Goal: Task Accomplishment & Management: Manage account settings

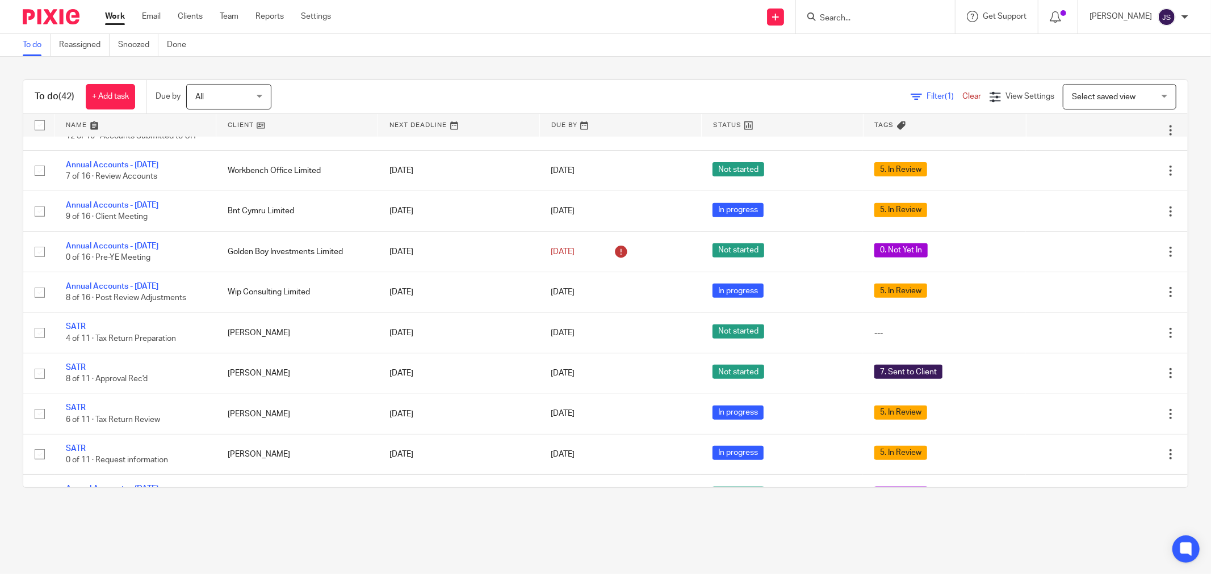
scroll to position [820, 0]
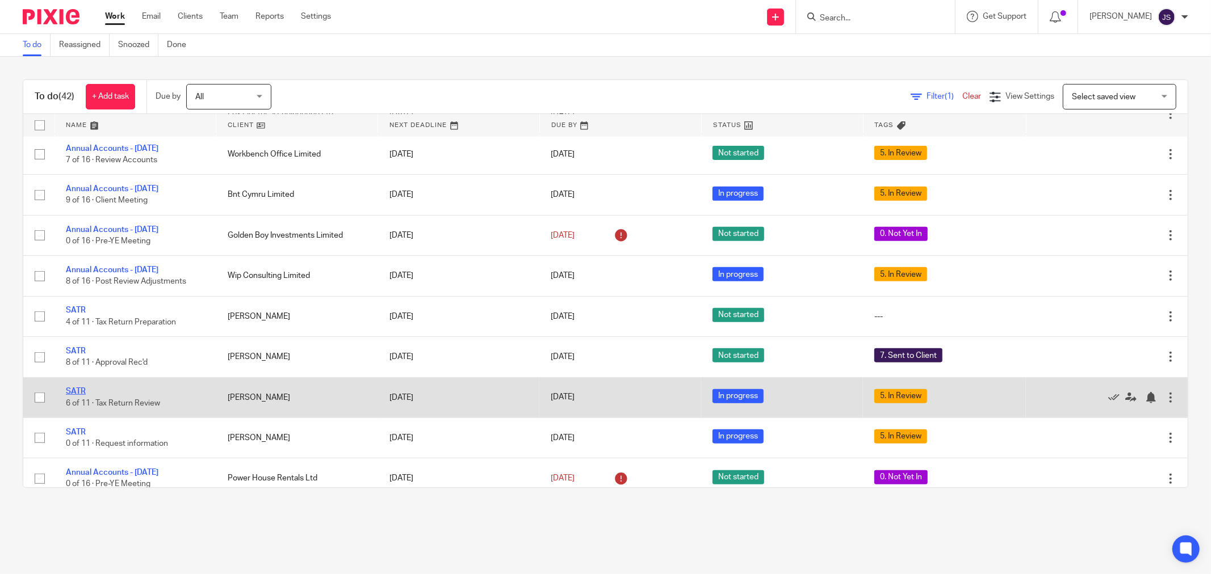
click at [78, 396] on link "SATR" at bounding box center [76, 392] width 20 height 8
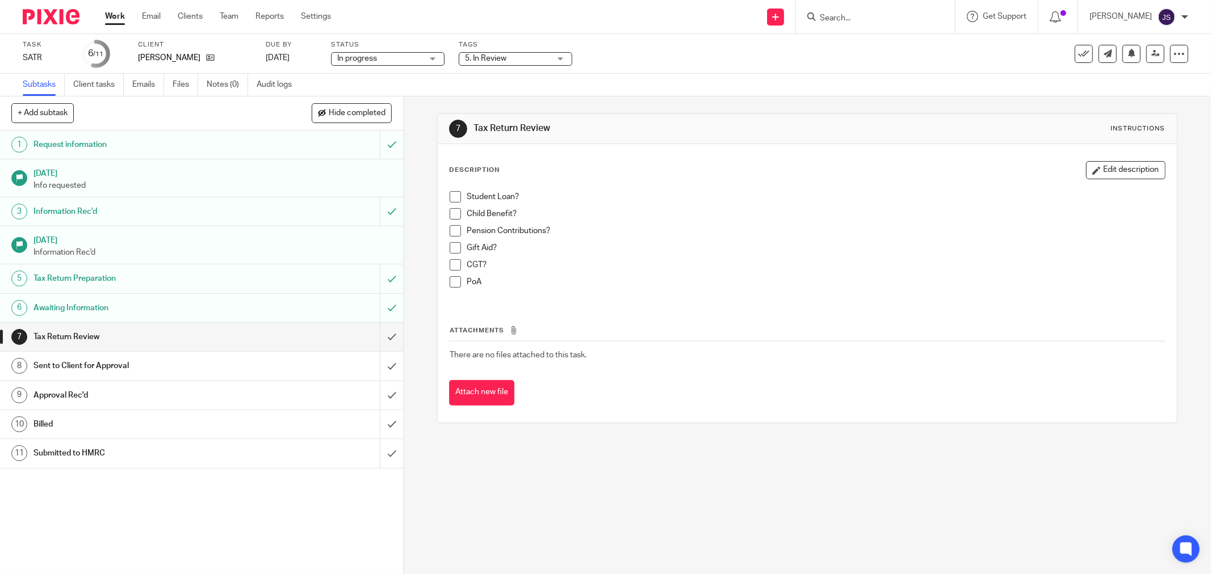
click at [485, 56] on span "5. In Review" at bounding box center [485, 58] width 41 height 8
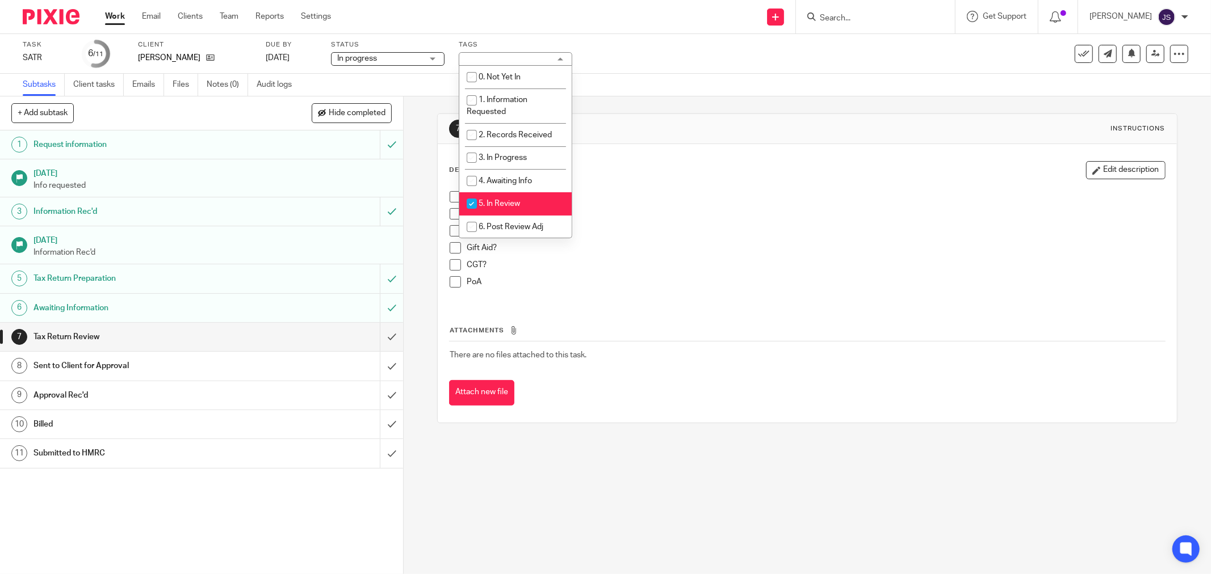
click at [499, 196] on li "5. In Review" at bounding box center [515, 203] width 112 height 23
checkbox input "false"
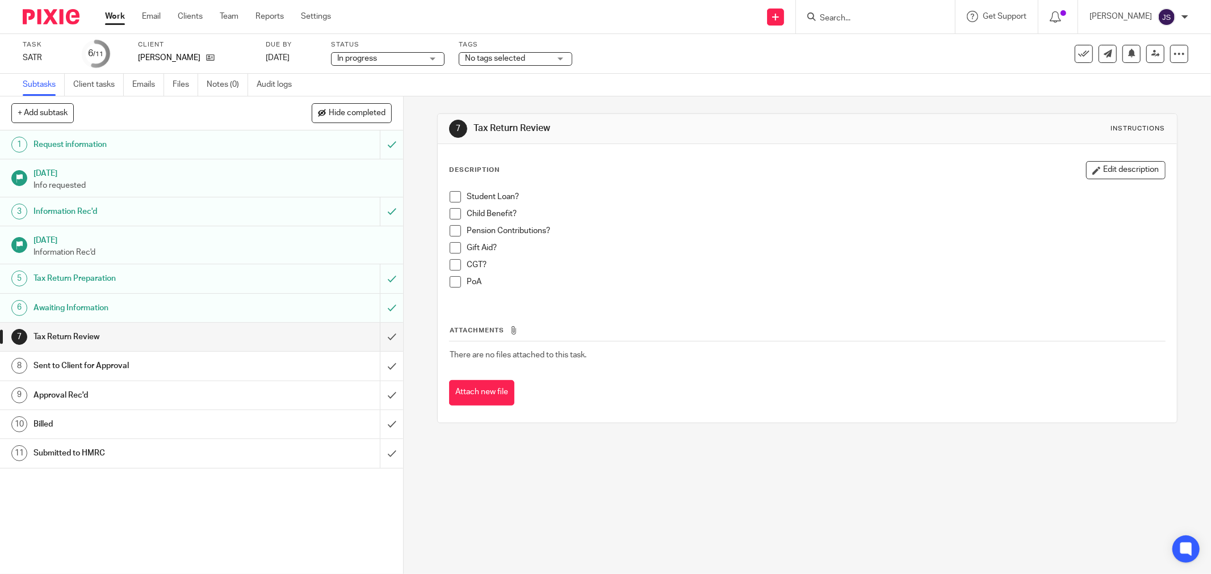
click at [488, 468] on div "7 Tax Return Review Instructions Description Edit description Student Loan? Chi…" at bounding box center [807, 335] width 807 height 478
click at [377, 328] on input "submit" at bounding box center [201, 337] width 403 height 28
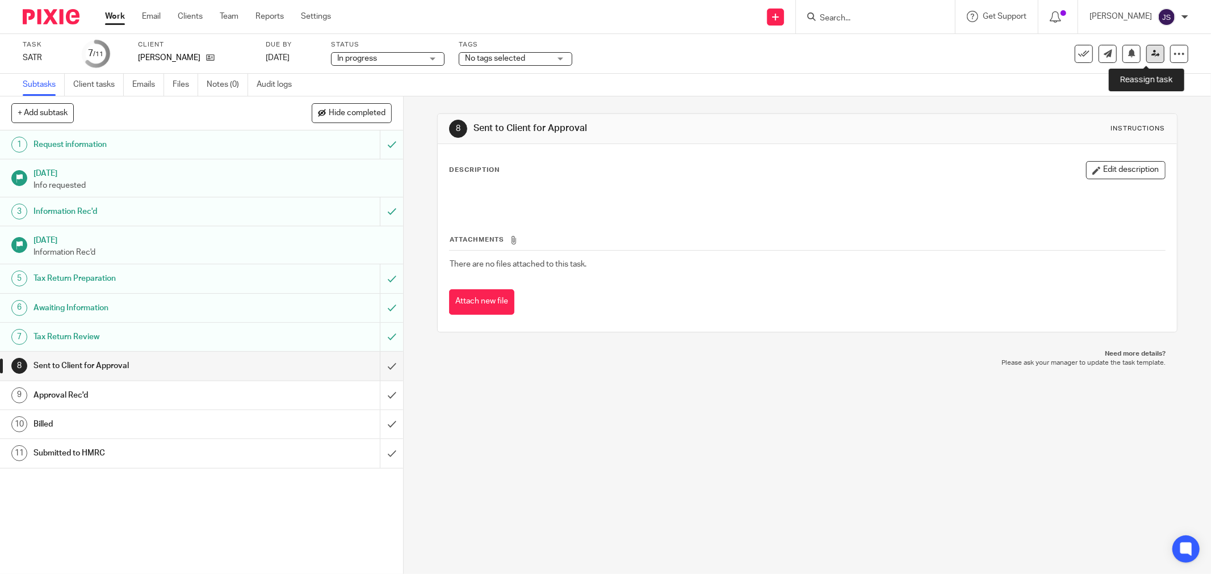
click at [1151, 53] on icon at bounding box center [1155, 53] width 9 height 9
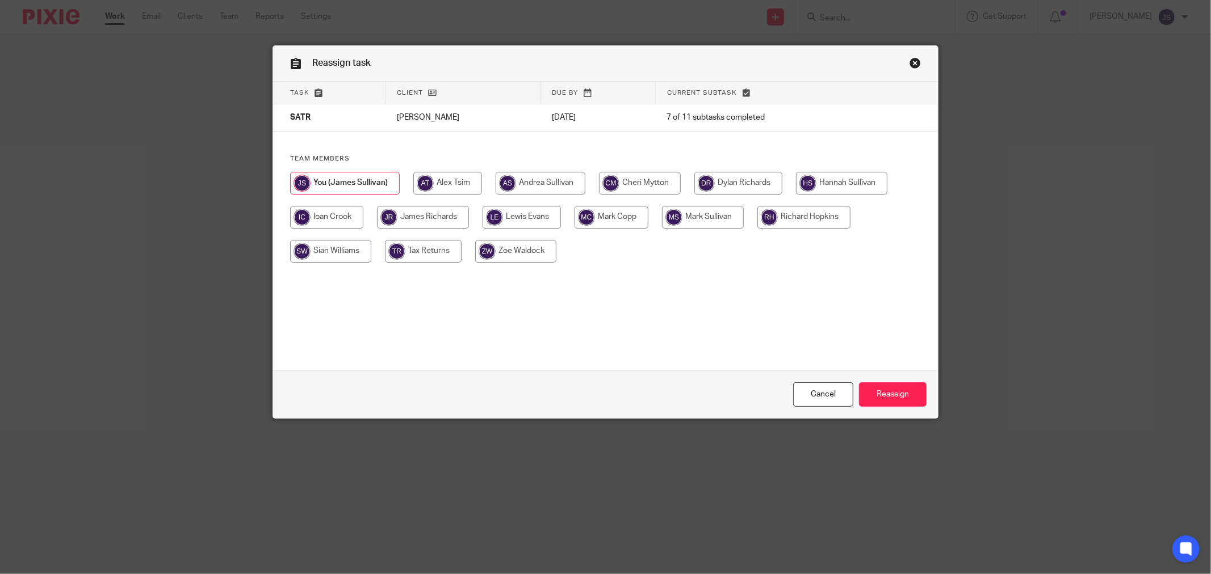
click at [413, 217] on input "radio" at bounding box center [423, 217] width 92 height 23
radio input "true"
click at [875, 389] on input "Reassign" at bounding box center [893, 395] width 68 height 24
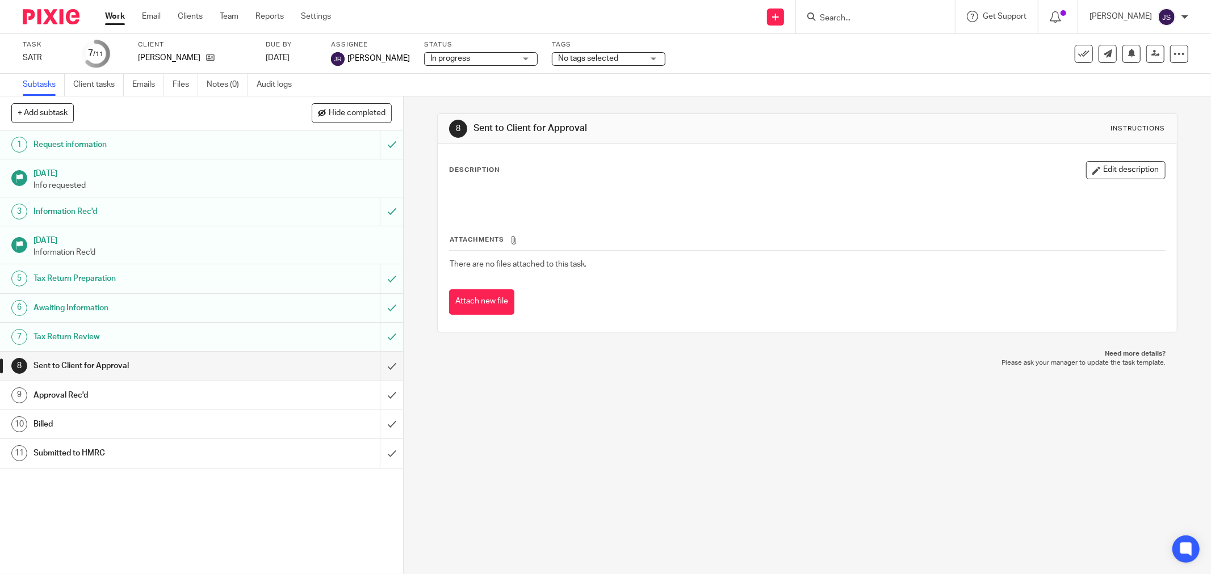
click at [57, 12] on img at bounding box center [51, 16] width 57 height 15
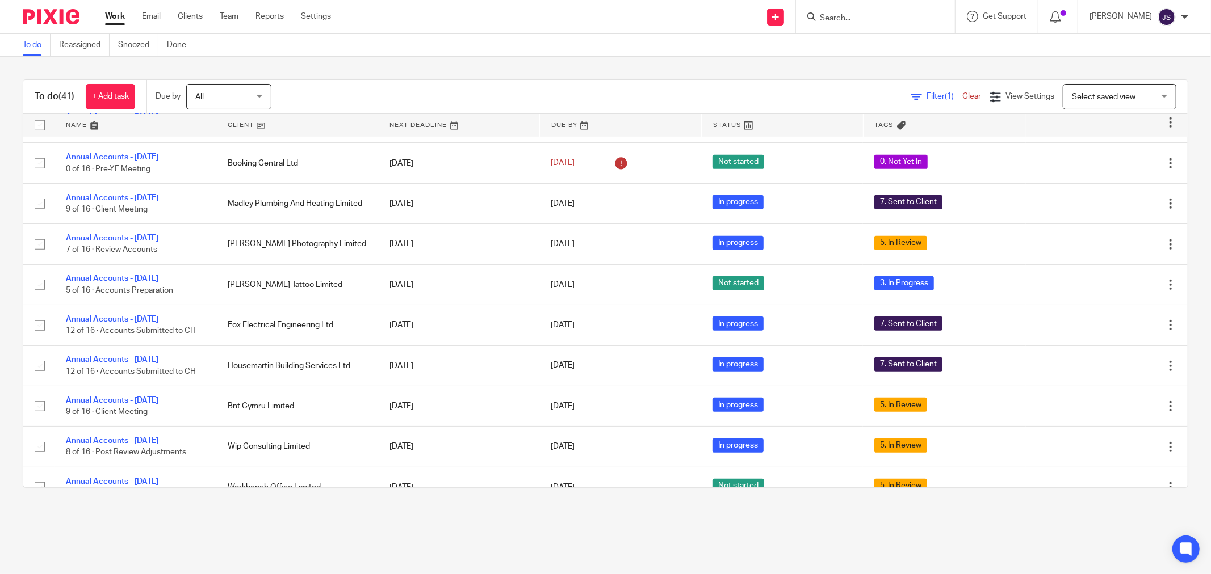
scroll to position [631, 0]
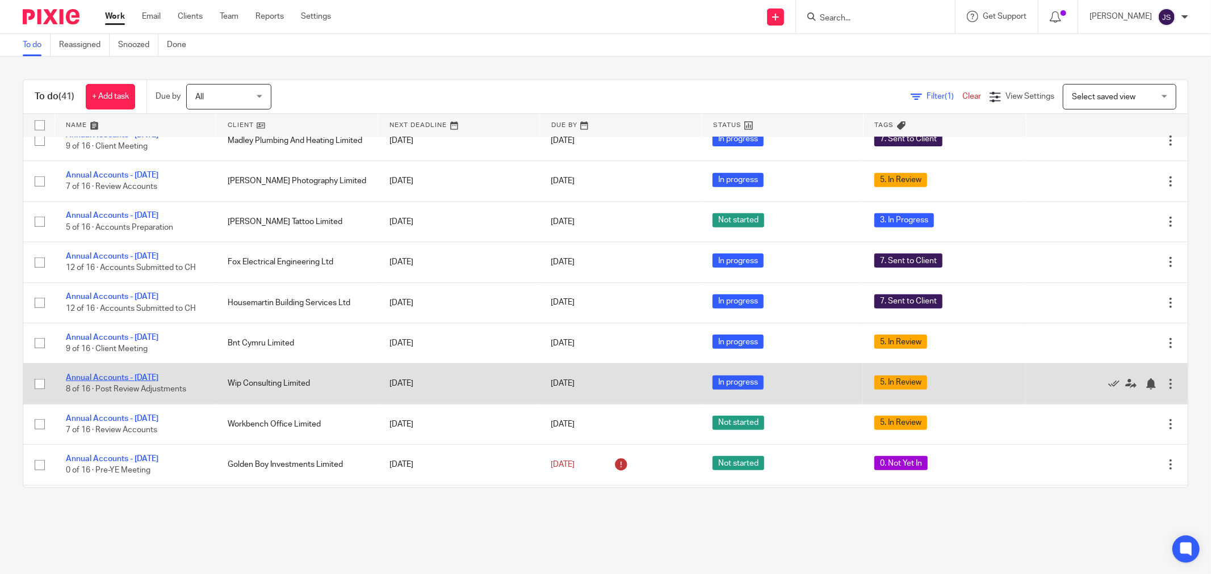
click at [131, 381] on link "Annual Accounts - [DATE]" at bounding box center [112, 378] width 93 height 8
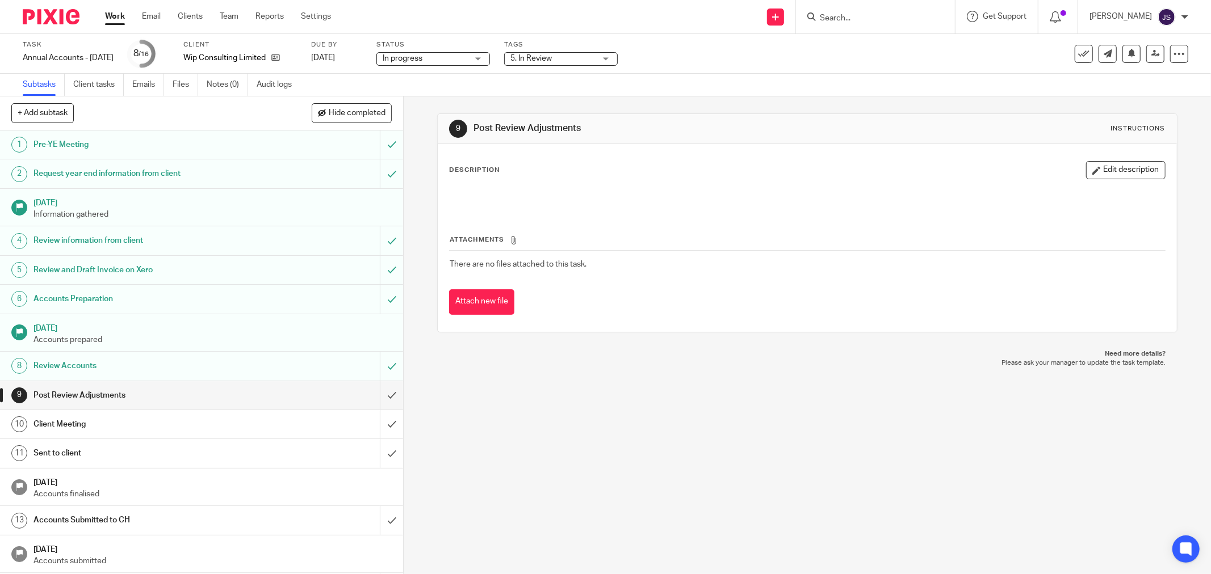
click at [571, 63] on span "5. In Review" at bounding box center [552, 59] width 85 height 12
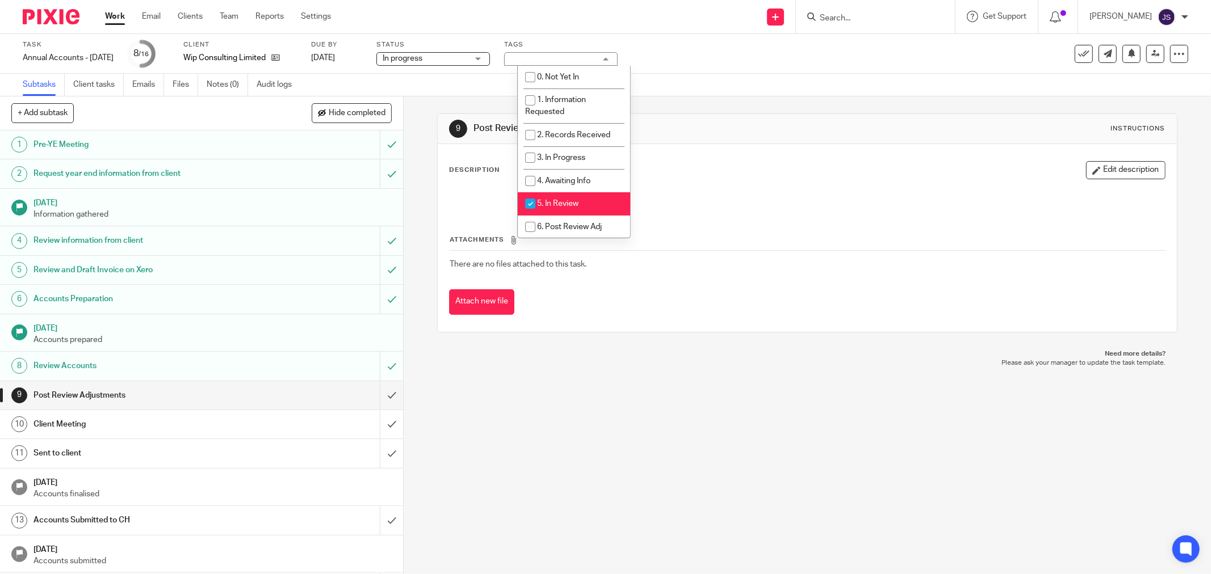
click at [574, 205] on span "5. In Review" at bounding box center [557, 204] width 41 height 8
checkbox input "false"
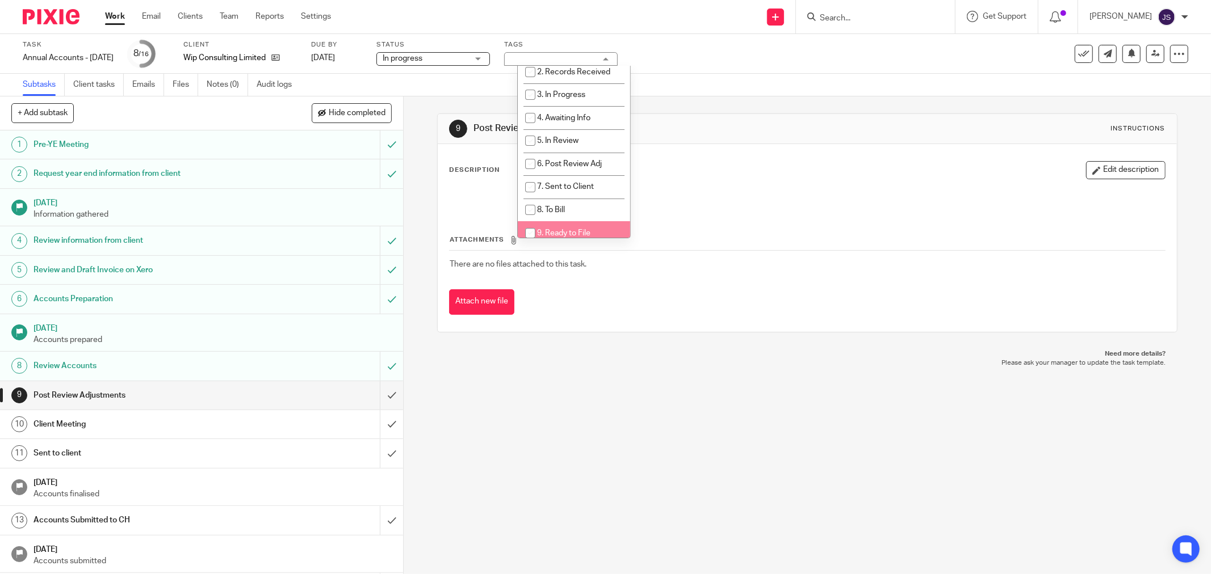
drag, startPoint x: 573, startPoint y: 443, endPoint x: 492, endPoint y: 417, distance: 86.0
click at [564, 439] on div "9 Post Review Adjustments Instructions Description Edit description Attachments…" at bounding box center [807, 335] width 807 height 478
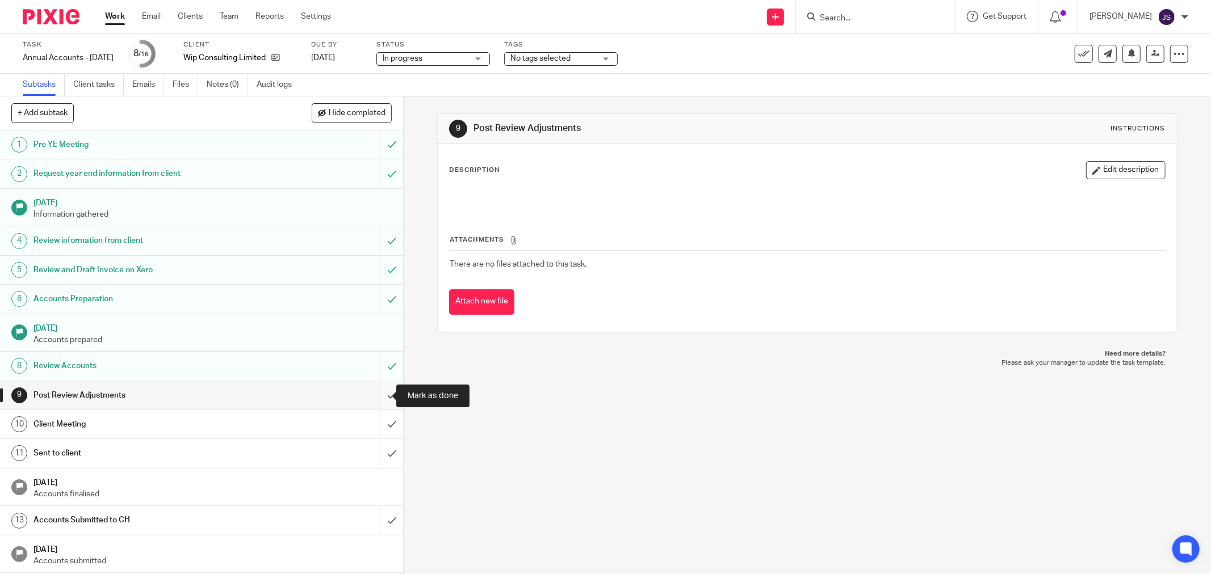
click at [378, 399] on input "submit" at bounding box center [201, 395] width 403 height 28
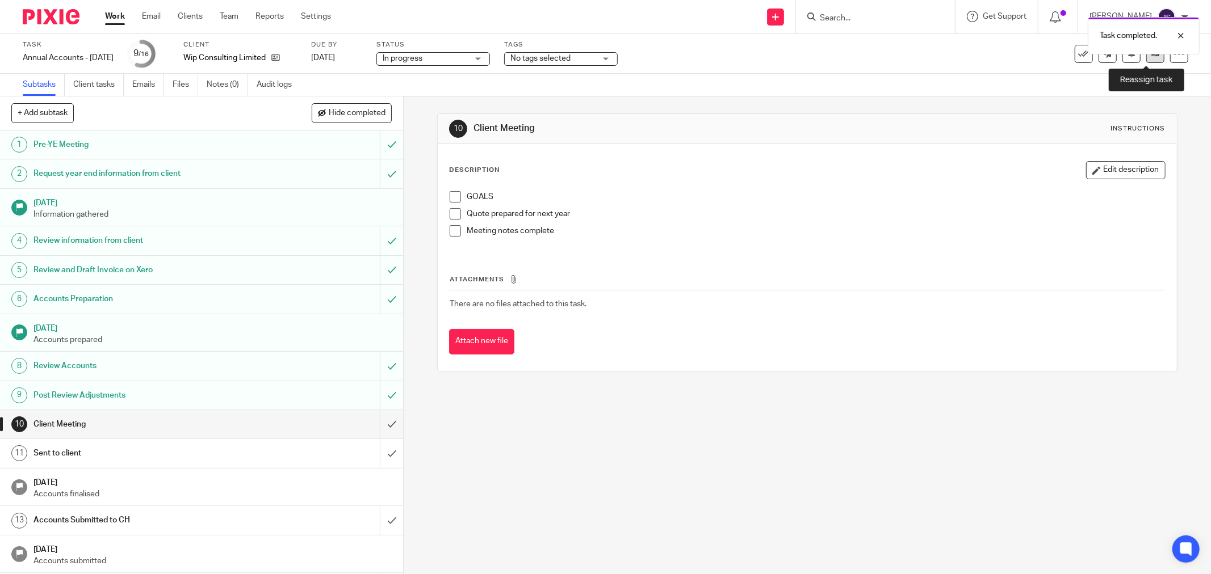
click at [1146, 58] on link at bounding box center [1155, 54] width 18 height 18
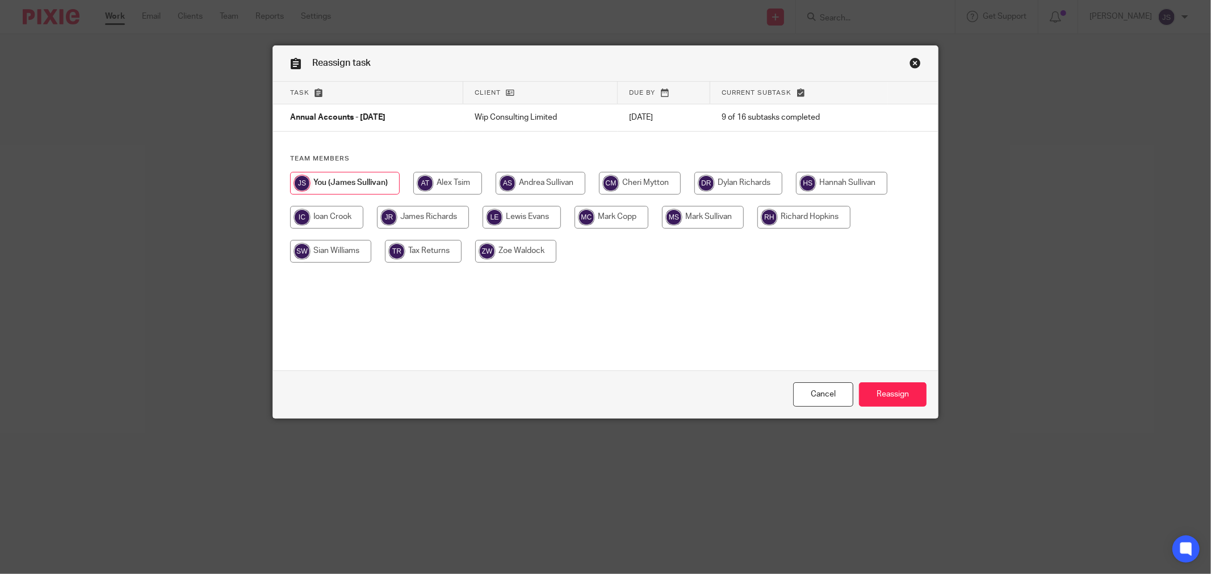
click at [598, 219] on input "radio" at bounding box center [611, 217] width 74 height 23
radio input "true"
click at [877, 394] on input "Reassign" at bounding box center [893, 395] width 68 height 24
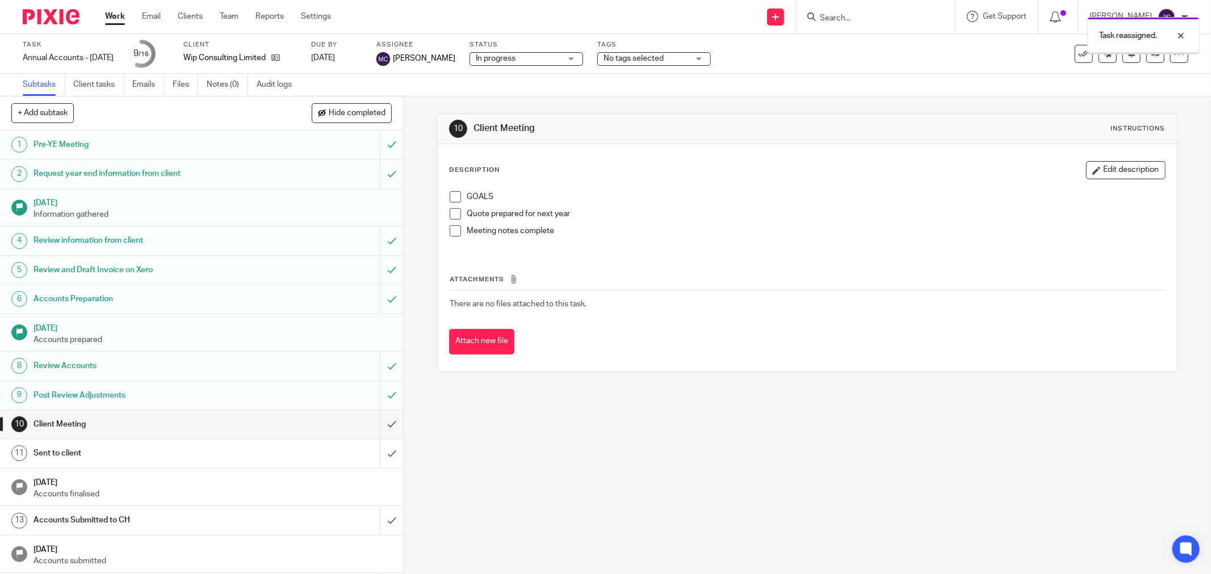
click at [52, 19] on img at bounding box center [51, 16] width 57 height 15
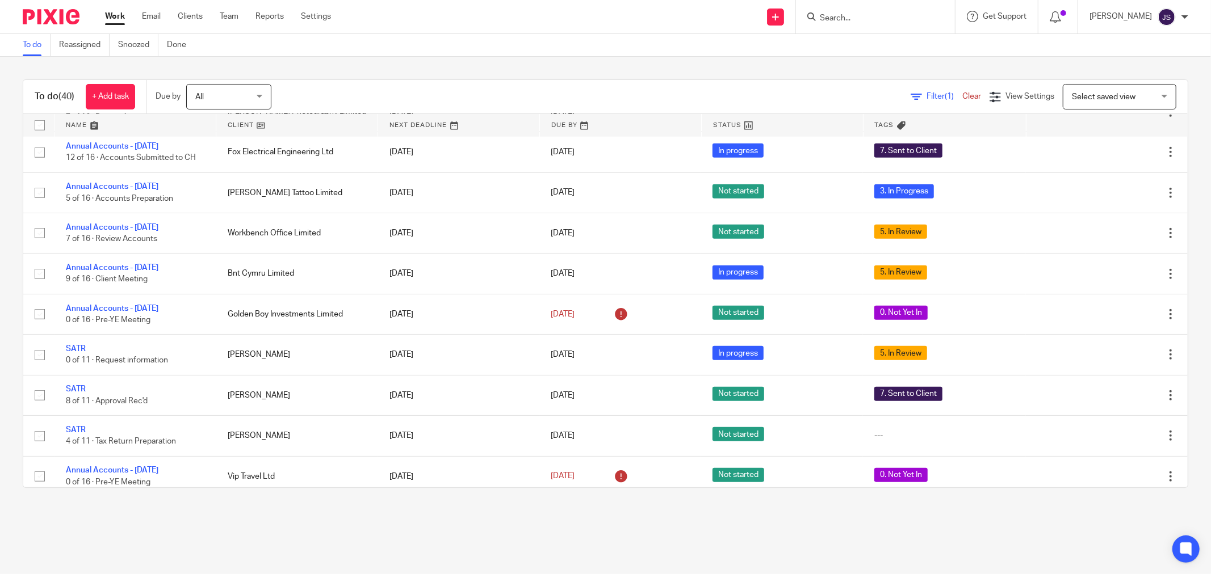
scroll to position [757, 0]
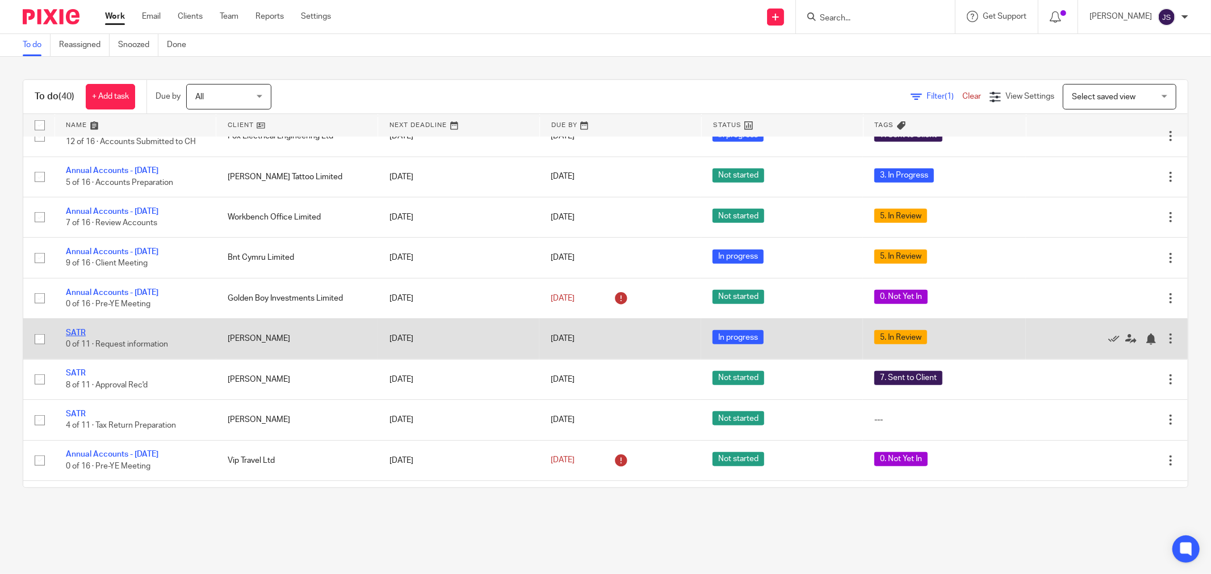
click at [83, 337] on link "SATR" at bounding box center [76, 333] width 20 height 8
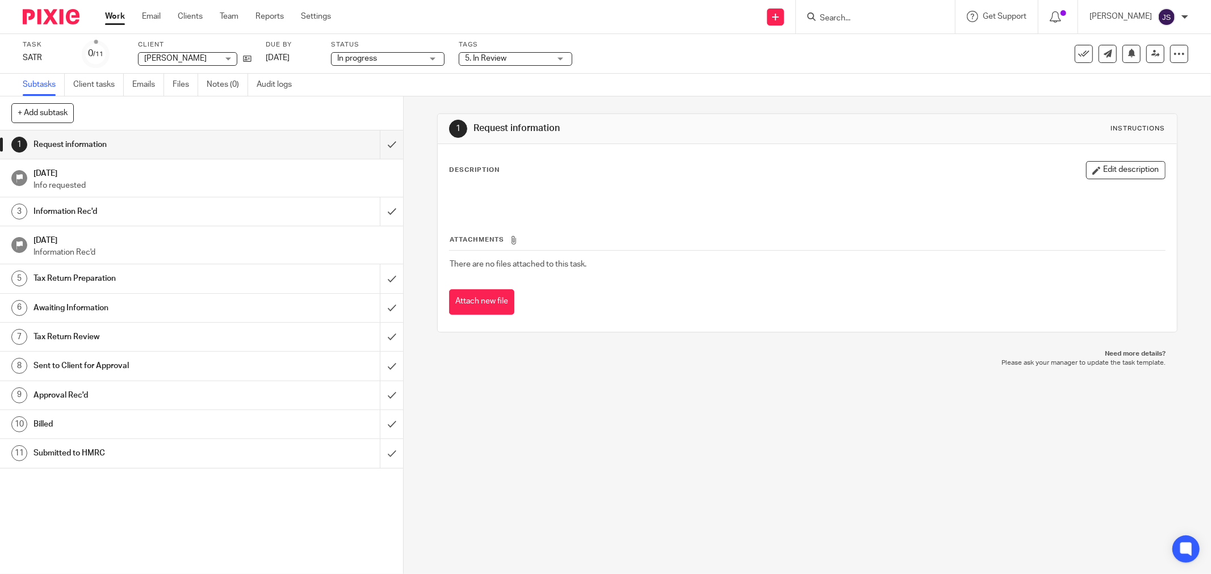
click at [503, 62] on span "5. In Review" at bounding box center [507, 59] width 85 height 12
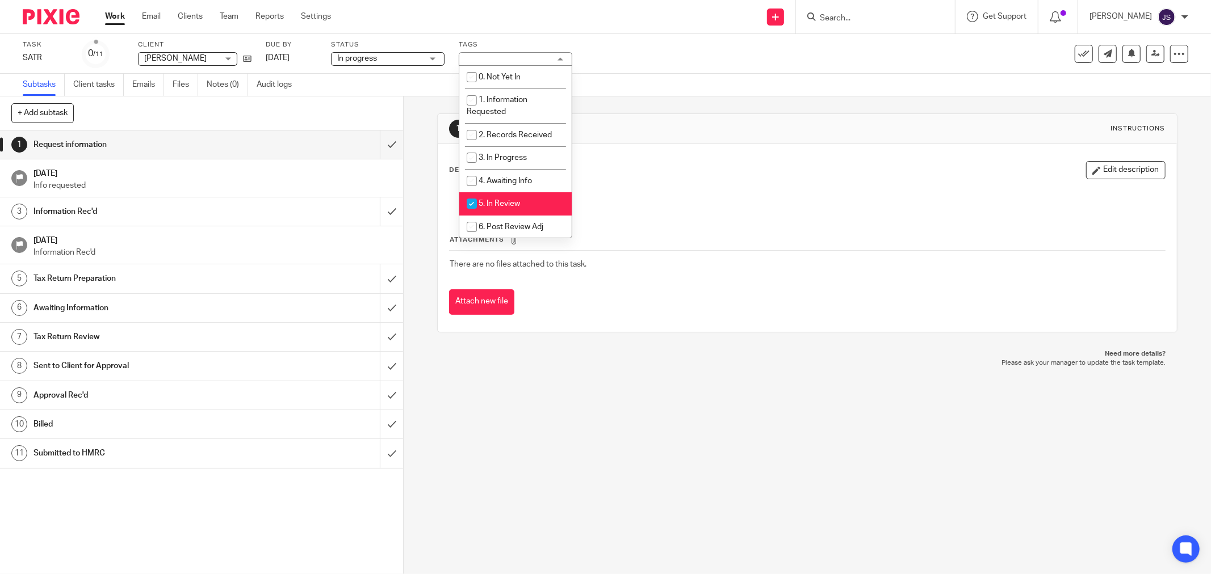
click at [503, 61] on div "5. In Review" at bounding box center [516, 59] width 114 height 14
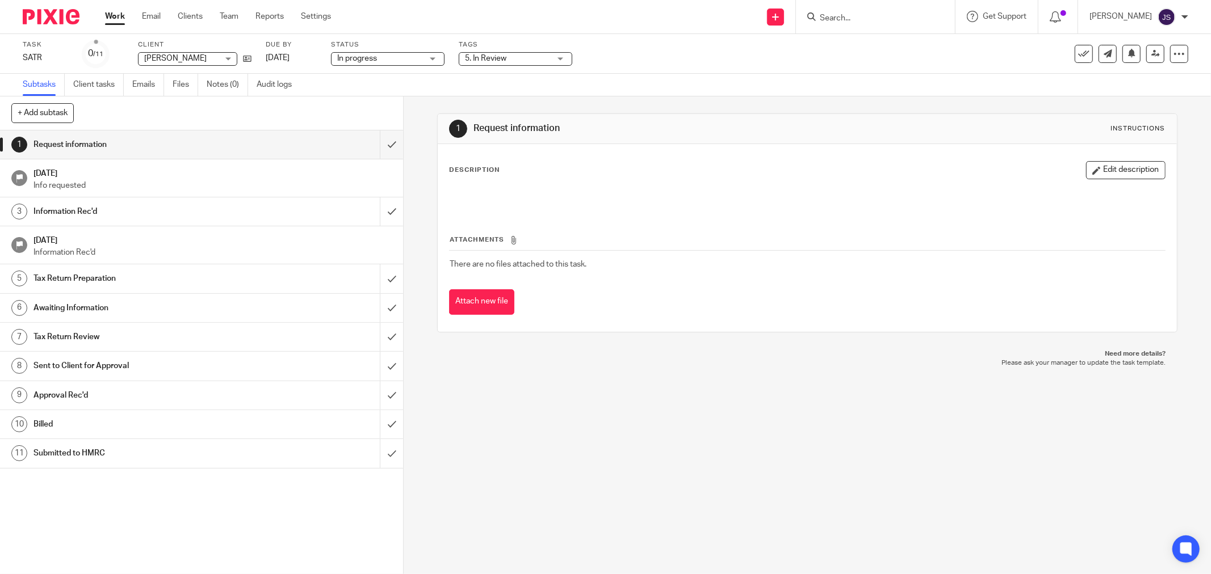
click at [503, 61] on span "5. In Review" at bounding box center [485, 58] width 41 height 8
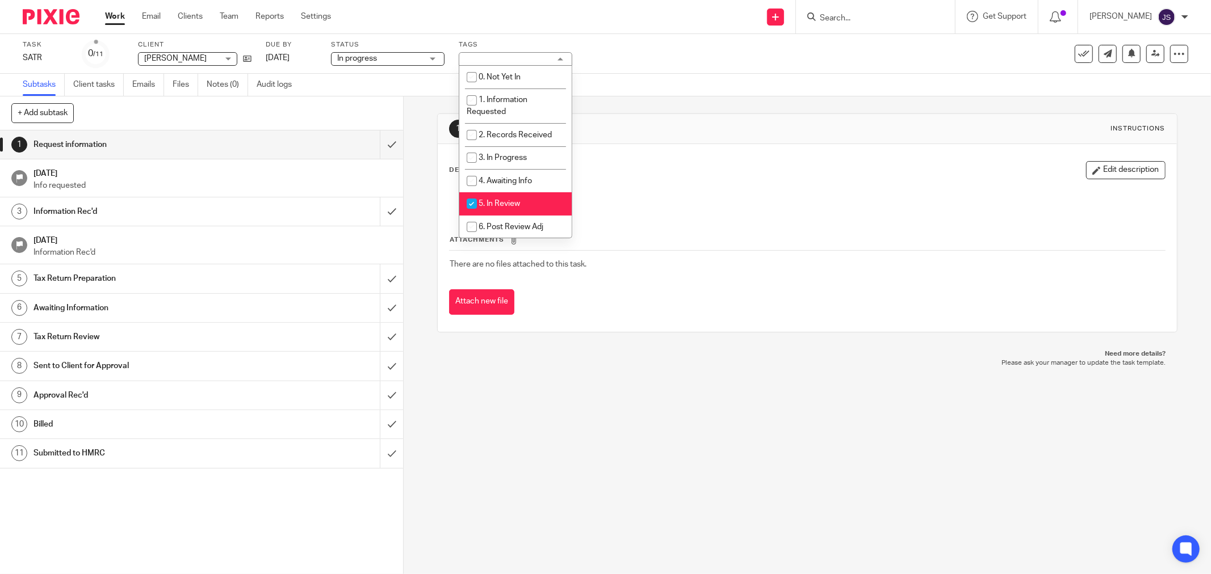
click at [501, 205] on span "5. In Review" at bounding box center [498, 204] width 41 height 8
checkbox input "false"
click at [376, 134] on input "submit" at bounding box center [201, 145] width 403 height 28
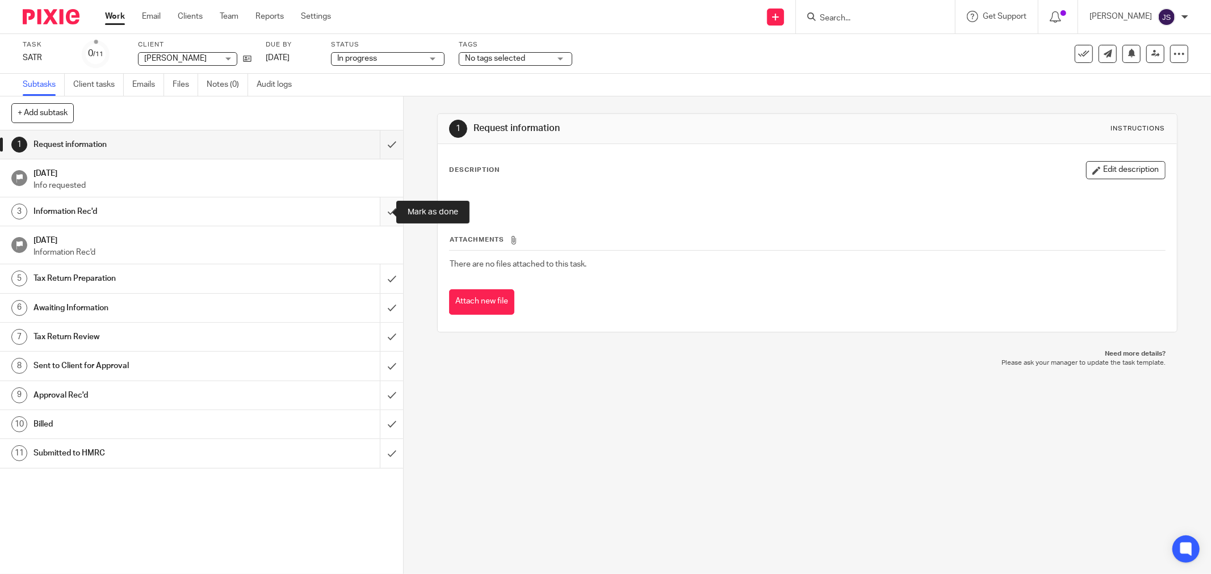
click at [377, 216] on input "submit" at bounding box center [201, 212] width 403 height 28
drag, startPoint x: 375, startPoint y: 272, endPoint x: 375, endPoint y: 300, distance: 27.2
click at [375, 274] on input "submit" at bounding box center [201, 278] width 403 height 28
click at [375, 309] on input "submit" at bounding box center [201, 308] width 403 height 28
click at [379, 331] on input "submit" at bounding box center [201, 337] width 403 height 28
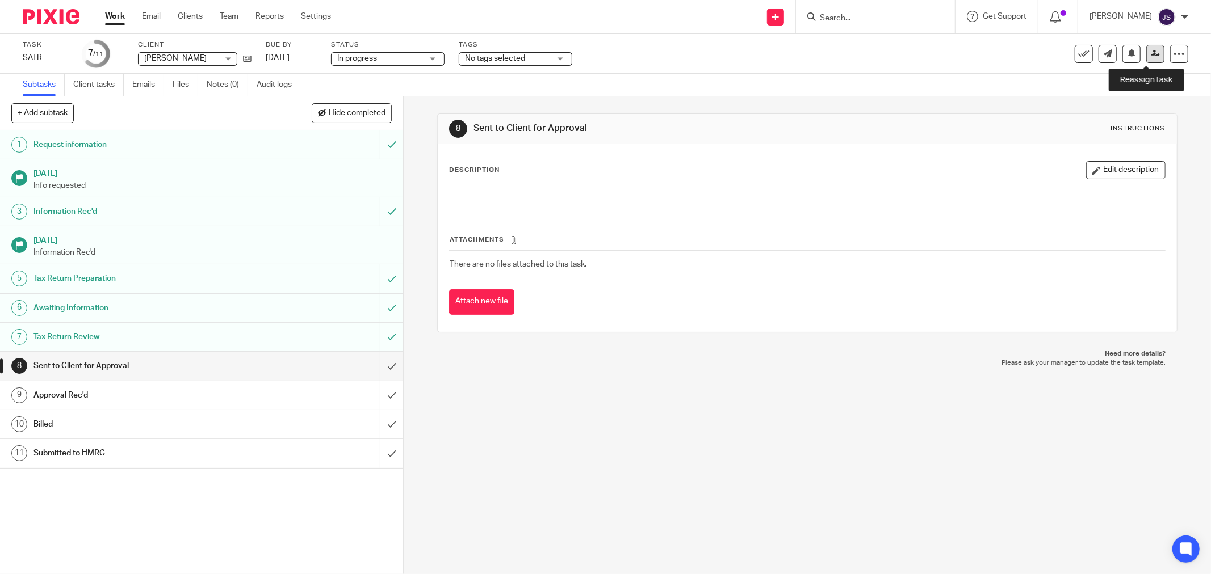
click at [1146, 57] on link at bounding box center [1155, 54] width 18 height 18
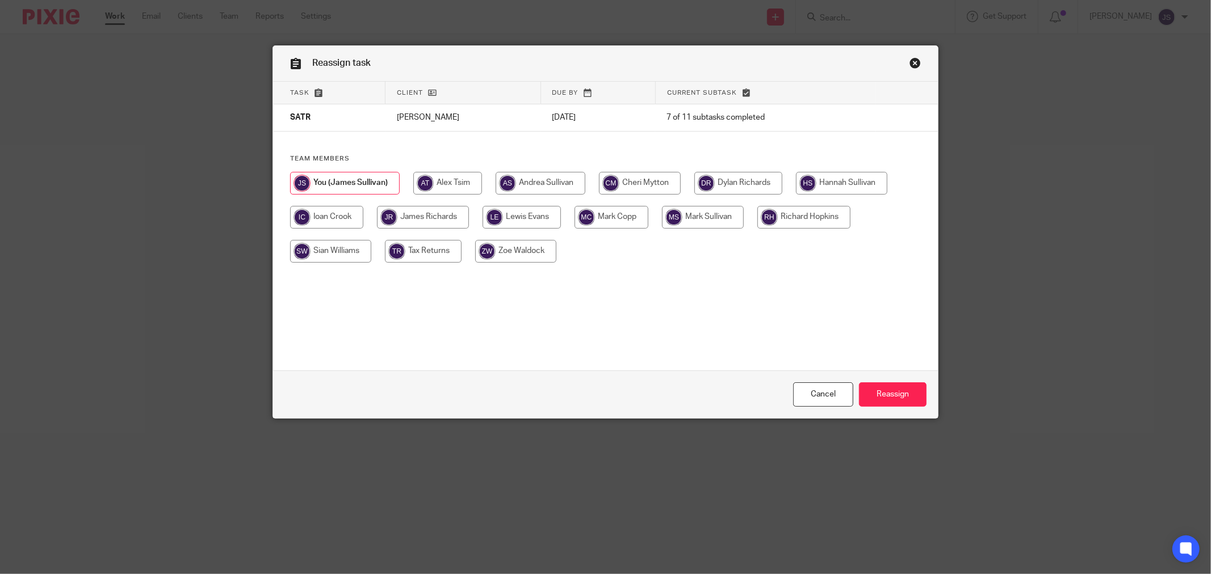
click at [614, 226] on input "radio" at bounding box center [611, 217] width 74 height 23
radio input "true"
click at [898, 401] on input "Reassign" at bounding box center [893, 395] width 68 height 24
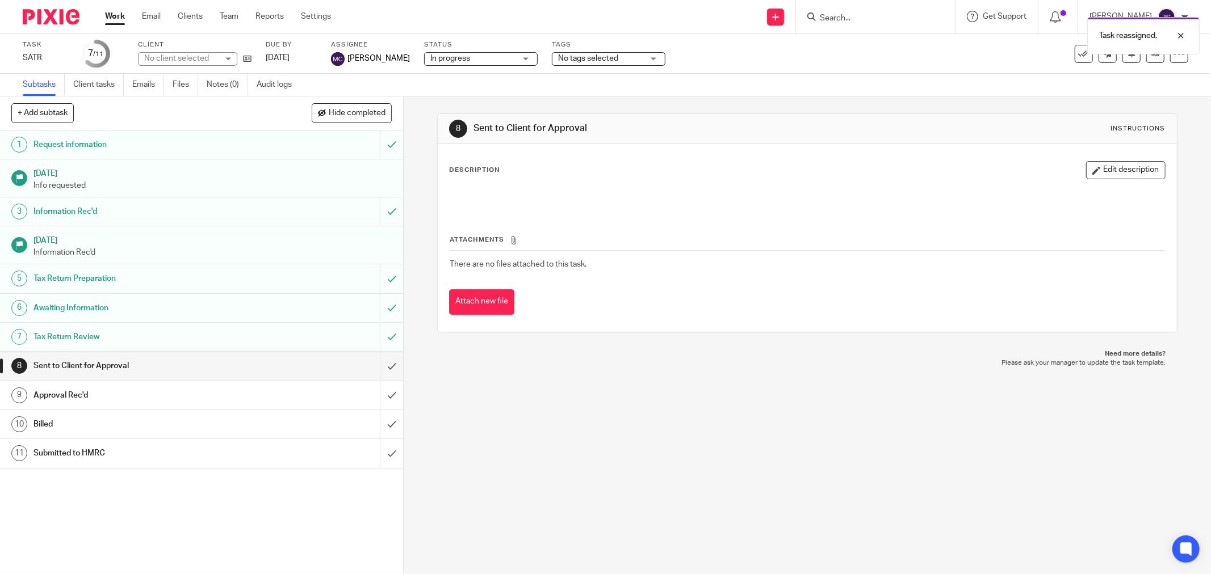
click at [64, 14] on img at bounding box center [51, 16] width 57 height 15
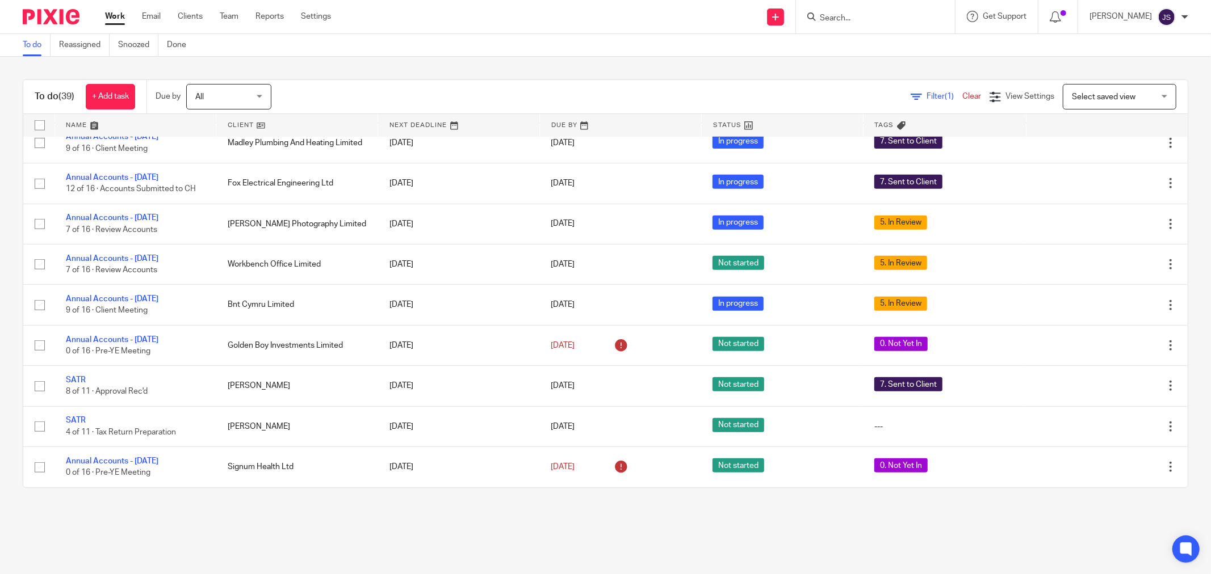
scroll to position [757, 0]
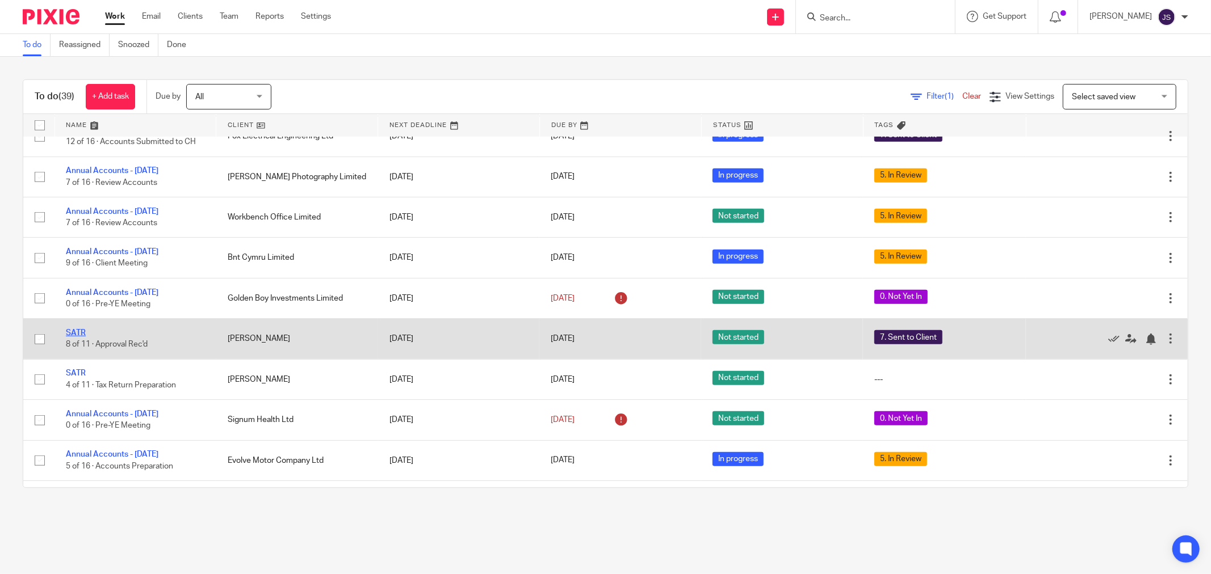
click at [81, 337] on link "SATR" at bounding box center [76, 333] width 20 height 8
